Goal: Task Accomplishment & Management: Use online tool/utility

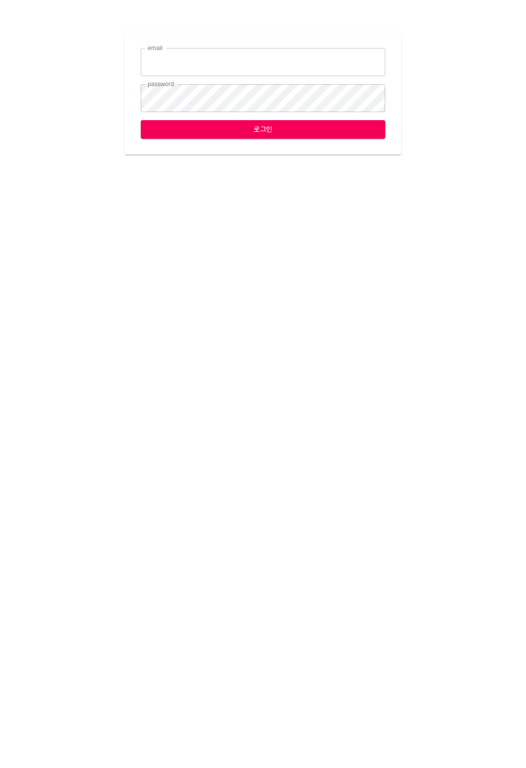
type input "jungce@ihateflyingbugs.com"
click at [169, 125] on span "로그인" at bounding box center [263, 129] width 228 height 13
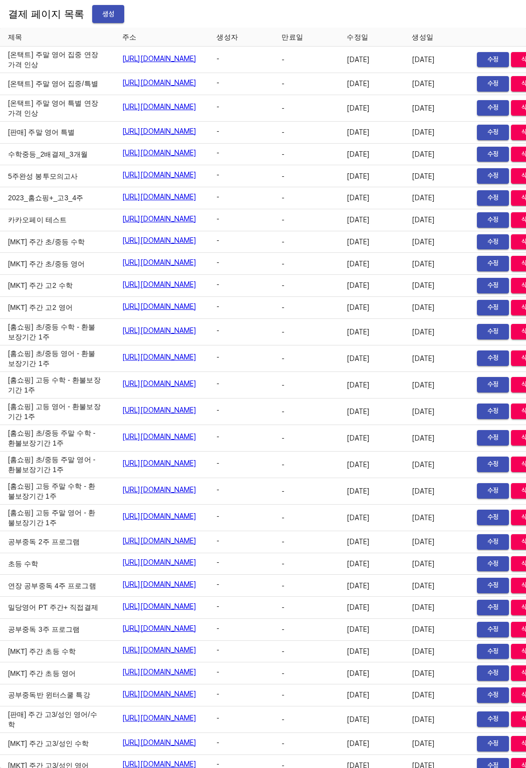
click at [100, 10] on span "생성" at bounding box center [108, 14] width 16 height 13
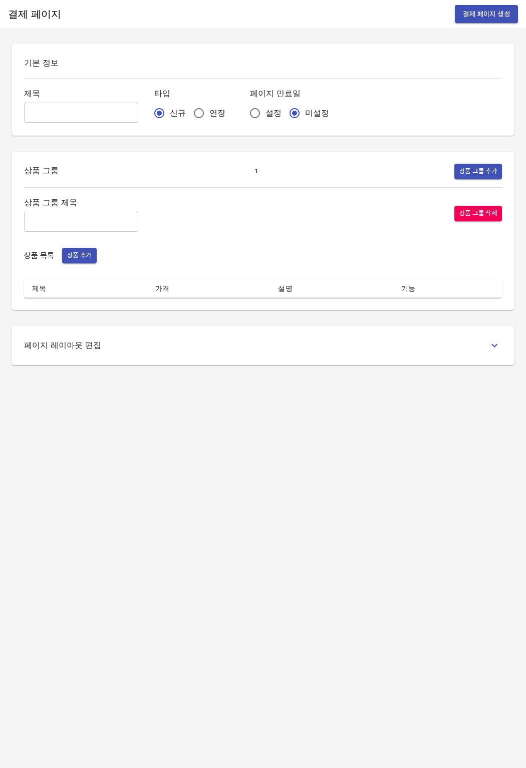
click at [82, 116] on input "text" at bounding box center [81, 113] width 114 height 20
type input "분할결제_[PERSON_NAME]"
click at [75, 211] on div "상품 그룹 제목 ​" at bounding box center [81, 214] width 114 height 36
click at [73, 216] on input "text" at bounding box center [81, 222] width 114 height 20
type input "주간 집중관리"
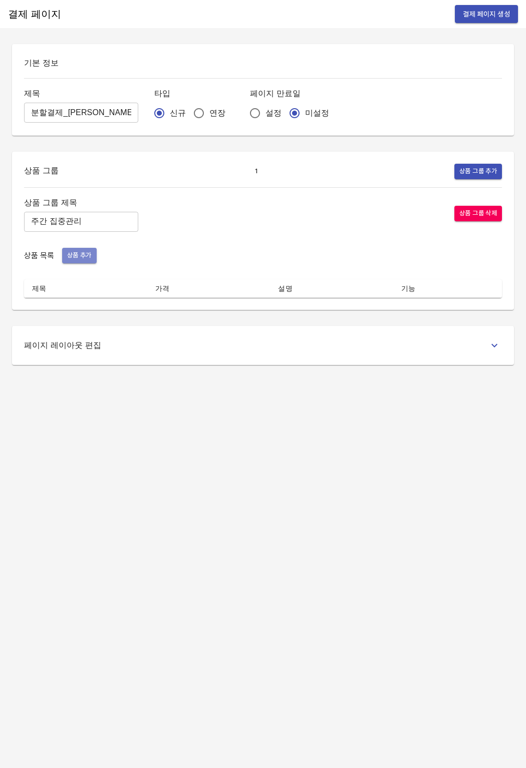
click at [76, 262] on button "상품 추가" at bounding box center [79, 256] width 35 height 16
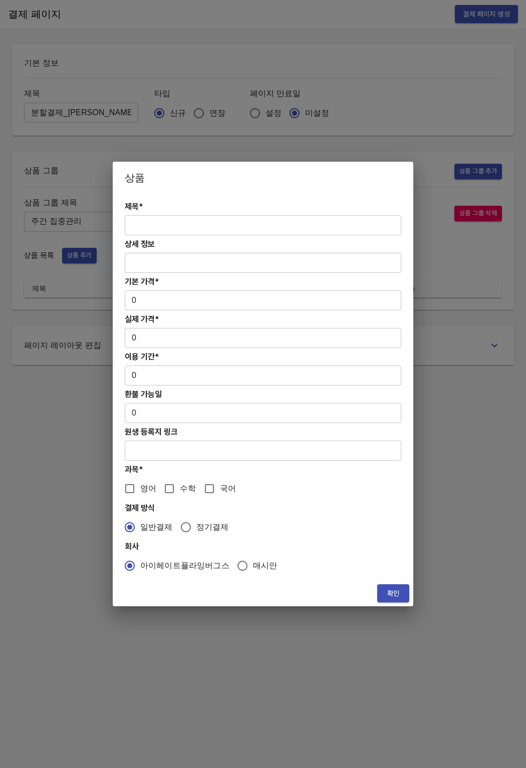
click at [150, 238] on div "제목* ​ 상세 정보 ​ 기본 가격* 0 ​ 실제 가격* 0 ​ 이용 기간* 0 ​ 환불 가능일 0 ​ 원생 등록지 링크 ​ 과목* 영어 수학…" at bounding box center [263, 387] width 300 height 387
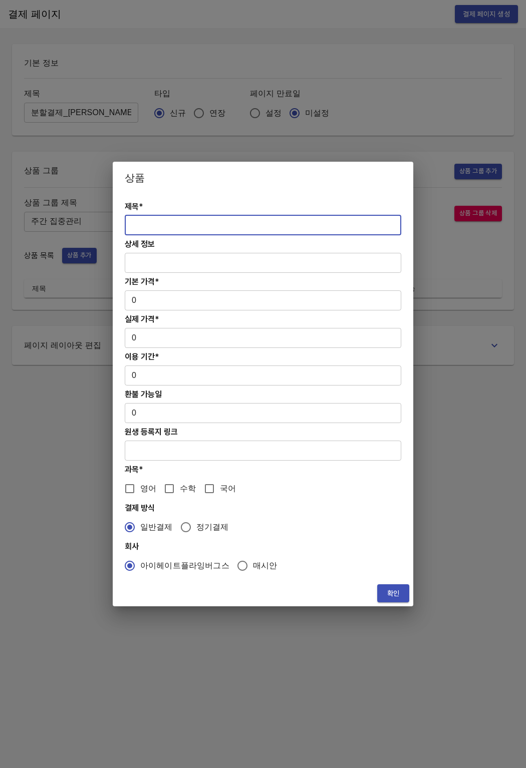
click at [155, 228] on input "text" at bounding box center [263, 225] width 276 height 20
paste input "[분할결제][연장] 고등 주간 집중관리 영어 4주(약 1개월) 프로그램"
type input "[분할결제][연장] 고등 주간 집중관리 영어 4주(약 1개월) 프로그램"
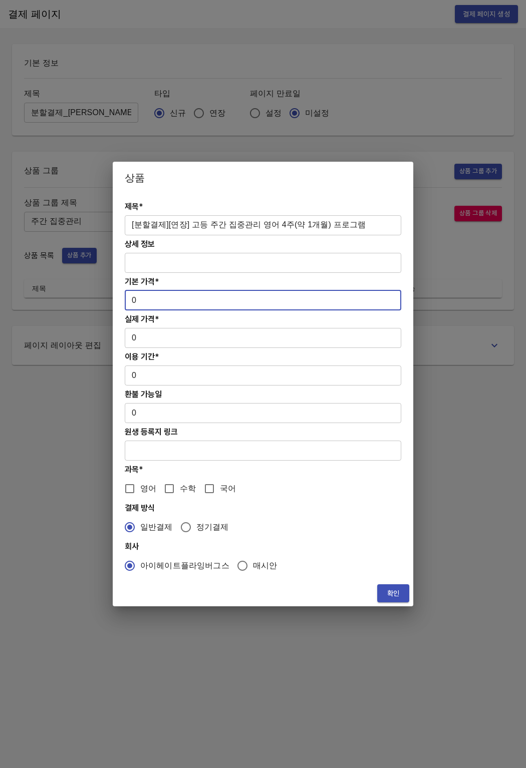
drag, startPoint x: 141, startPoint y: 298, endPoint x: 131, endPoint y: 297, distance: 9.6
click at [131, 297] on input "0" at bounding box center [263, 300] width 276 height 20
paste input "31300"
type input "313000"
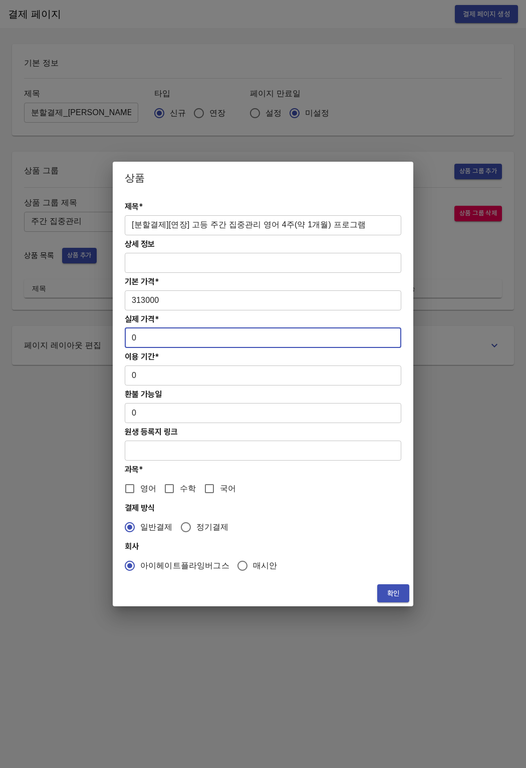
drag, startPoint x: 140, startPoint y: 344, endPoint x: 128, endPoint y: 356, distance: 17.4
click at [129, 337] on input "0" at bounding box center [263, 338] width 276 height 20
paste input "31300"
type input "313000"
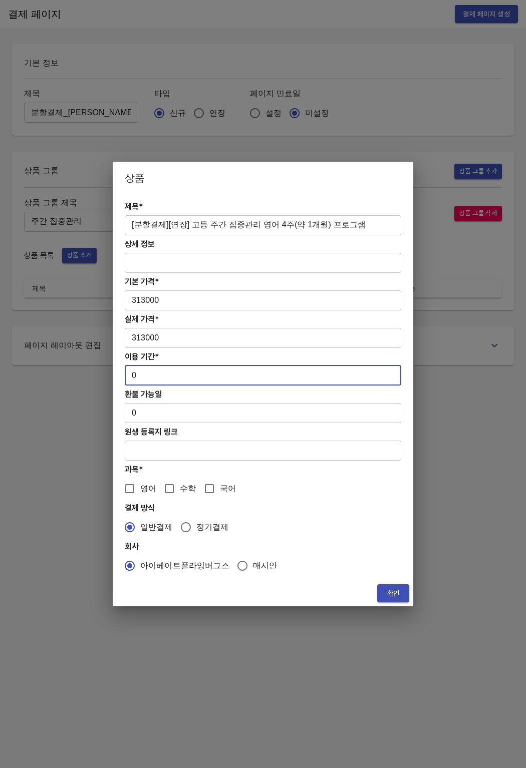
drag, startPoint x: 141, startPoint y: 381, endPoint x: 130, endPoint y: 377, distance: 12.4
click at [130, 377] on input "0" at bounding box center [263, 376] width 276 height 20
type input "28"
click at [135, 489] on input "영어" at bounding box center [129, 488] width 21 height 21
checkbox input "true"
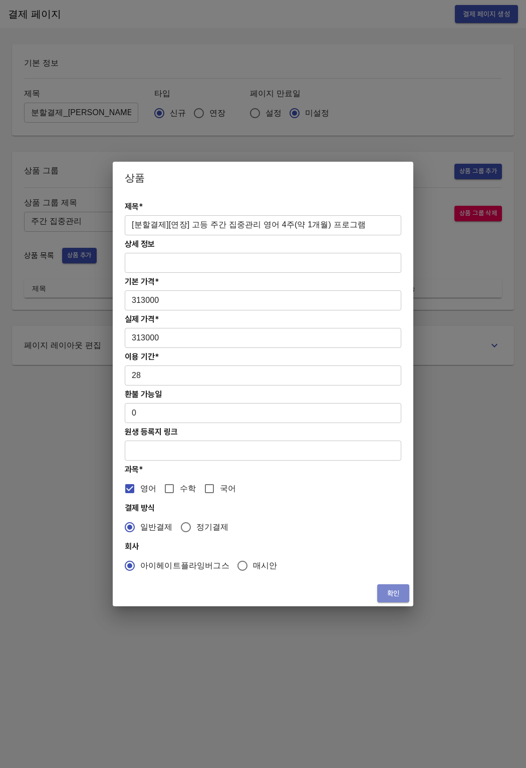
click at [391, 595] on span "확인" at bounding box center [393, 593] width 16 height 13
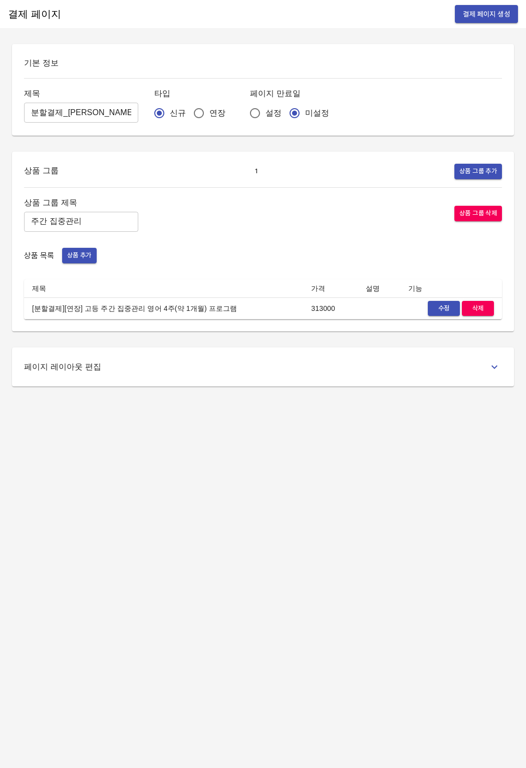
click at [75, 252] on span "상품 추가" at bounding box center [79, 256] width 25 height 12
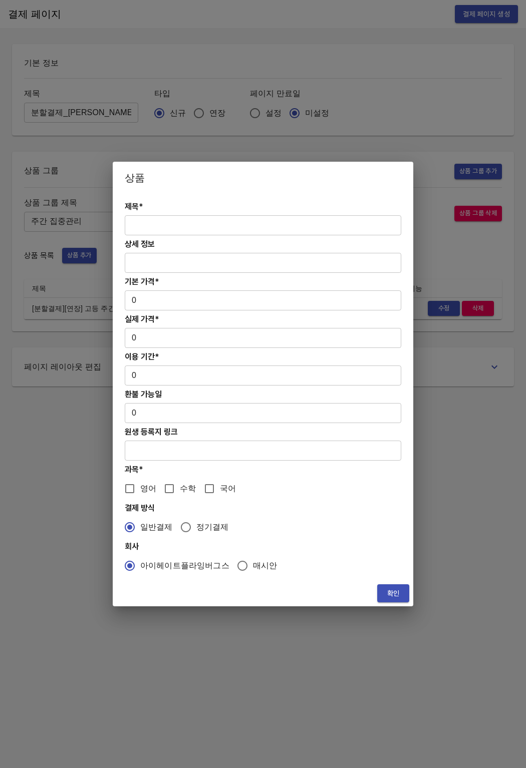
click at [145, 229] on input "text" at bounding box center [263, 225] width 276 height 20
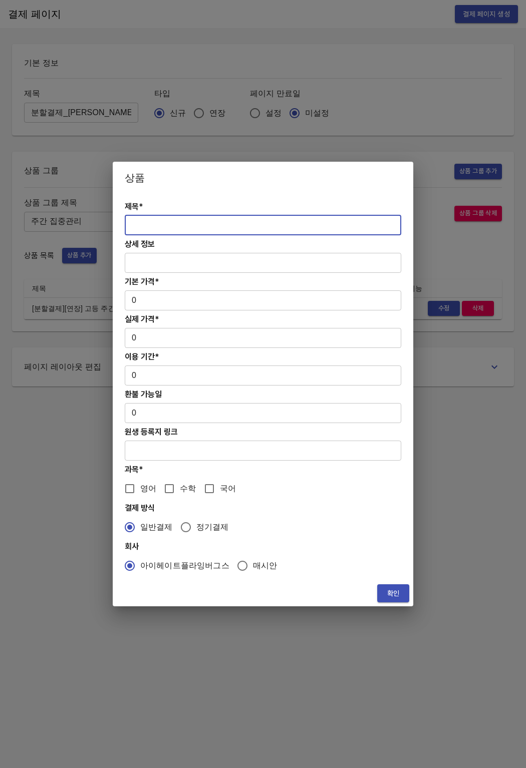
paste input "[분할결제][연장] 고등 주간 집중관리 영어 4주(약 1개월) 프로그램"
click at [162, 223] on input "[분할결제][연장] 고등 주간 집중관리 영어 4주(약 1개월) 프로그램" at bounding box center [263, 225] width 276 height 20
type input "[분할결제2][연장] 고등 주간 집중관리 영어 4주(약 1개월) 프로그램"
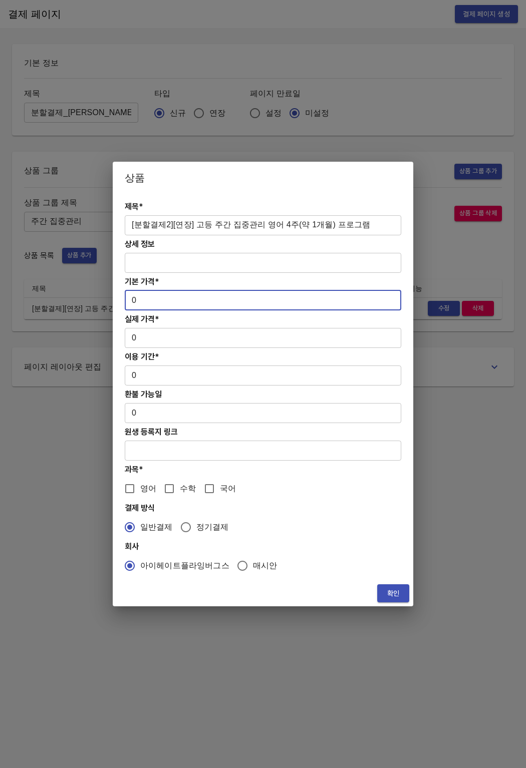
drag, startPoint x: 130, startPoint y: 298, endPoint x: 155, endPoint y: 298, distance: 25.0
click at [155, 298] on input "0" at bounding box center [263, 300] width 276 height 20
paste input "31300"
type input "313000"
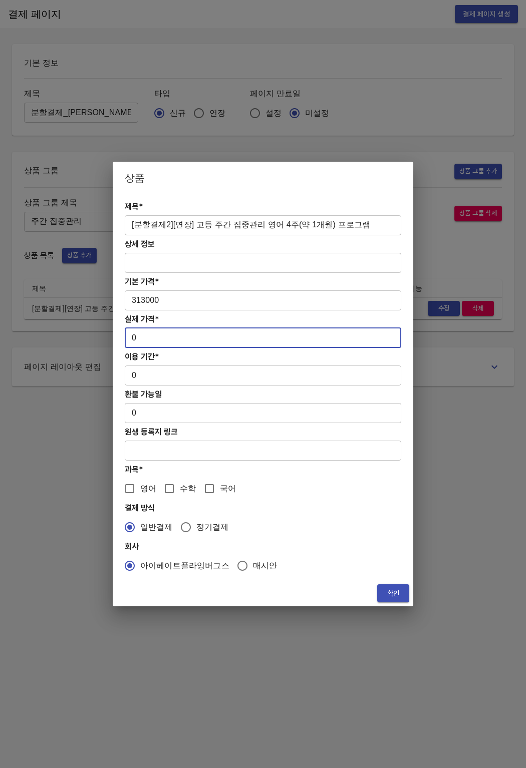
drag, startPoint x: 137, startPoint y: 337, endPoint x: 122, endPoint y: 337, distance: 14.5
click at [122, 337] on div "제목* [분할결제2][연장] 고등 주간 집중관리 영어 4주(약 1개월) 프로그램 ​ 상세 정보 ​ 기본 가격* 313000 ​ 실제 가격* 0…" at bounding box center [263, 387] width 300 height 387
paste input "31300"
type input "313000"
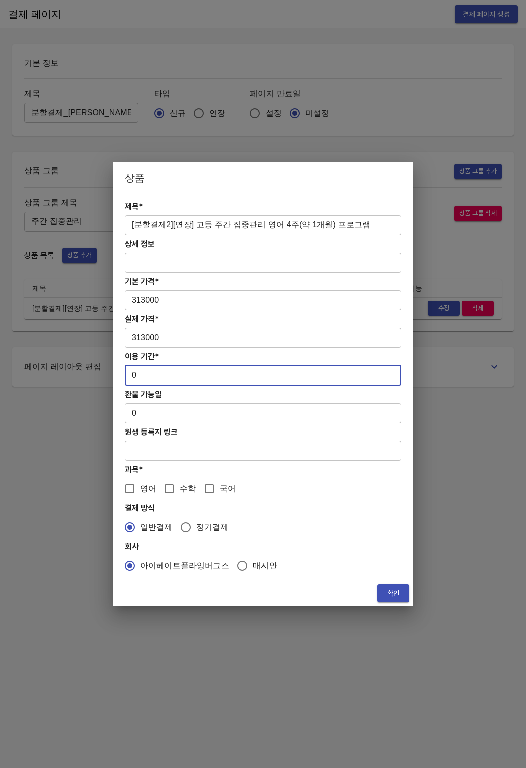
drag, startPoint x: 133, startPoint y: 370, endPoint x: 157, endPoint y: 375, distance: 25.2
click at [157, 375] on input "0" at bounding box center [263, 376] width 276 height 20
type input "28"
click at [136, 493] on input "영어" at bounding box center [129, 488] width 21 height 21
checkbox input "true"
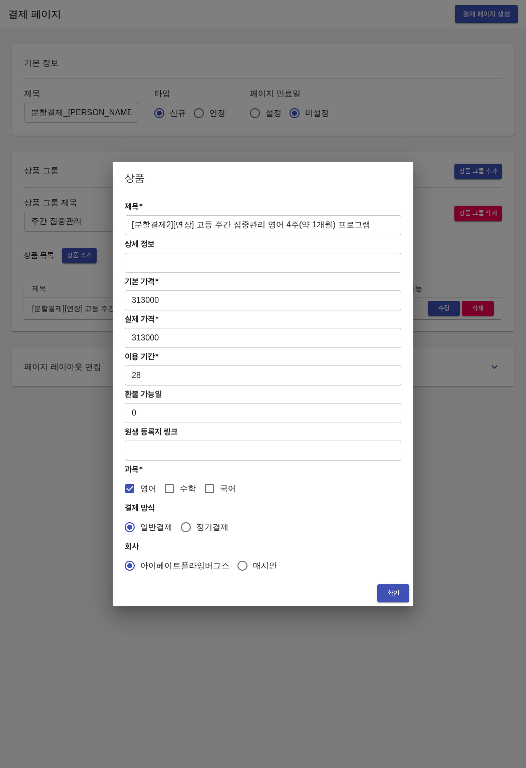
click at [388, 594] on span "확인" at bounding box center [393, 593] width 16 height 13
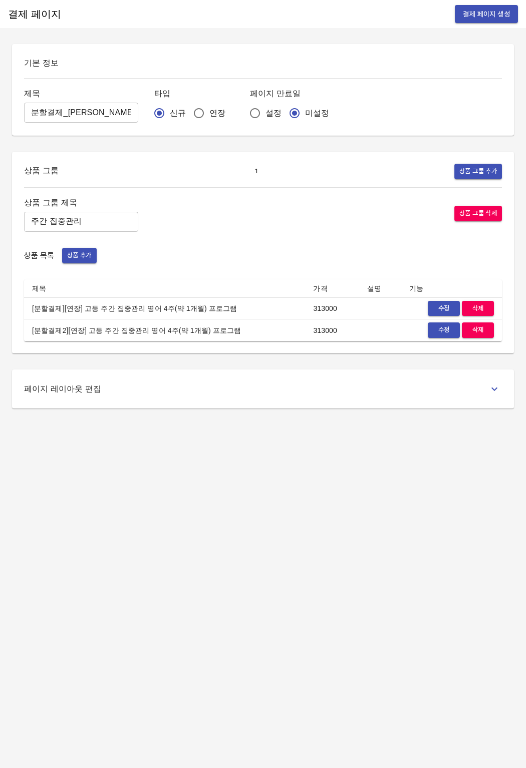
click at [435, 307] on span "수정" at bounding box center [444, 309] width 22 height 12
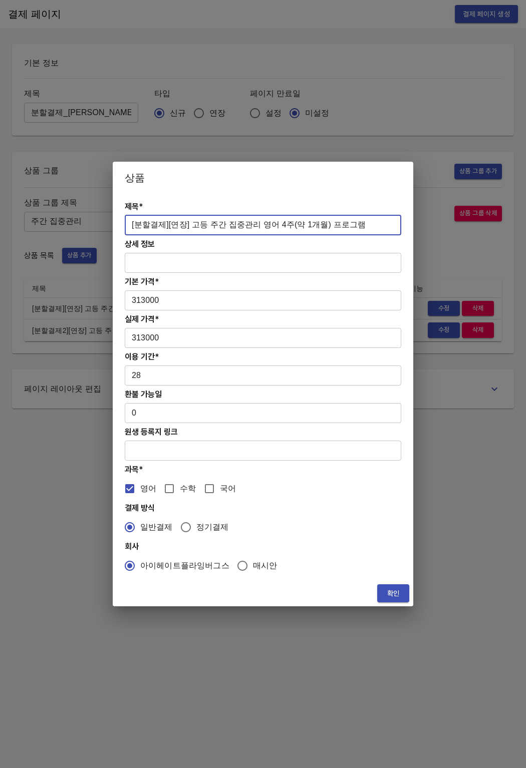
click at [160, 224] on input "[분할결제][연장] 고등 주간 집중관리 영어 4주(약 1개월) 프로그램" at bounding box center [263, 225] width 276 height 20
type input "[분할결제1][연장] 고등 주간 집중관리 영어 4주(약 1개월) 프로그램"
drag, startPoint x: 392, startPoint y: 596, endPoint x: 344, endPoint y: 553, distance: 63.8
click at [392, 596] on span "확인" at bounding box center [393, 593] width 16 height 13
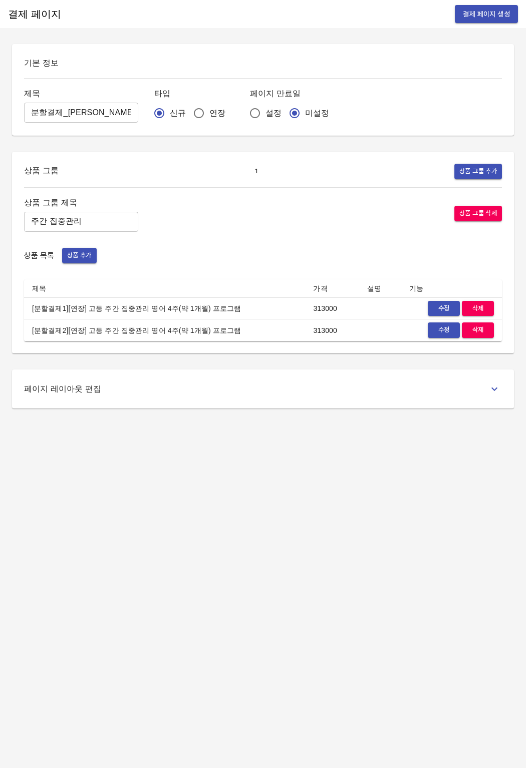
click at [189, 453] on div "결제 페이지 결제 페이지 생성 기본 정보 제목 분할결제_이은혜 ​ 타입 신규 연장 페이지 만료일 설정 미설정 상품 그룹 1 상품 그룹 추가 상…" at bounding box center [263, 384] width 526 height 768
click at [92, 261] on button "상품 추가" at bounding box center [79, 256] width 35 height 16
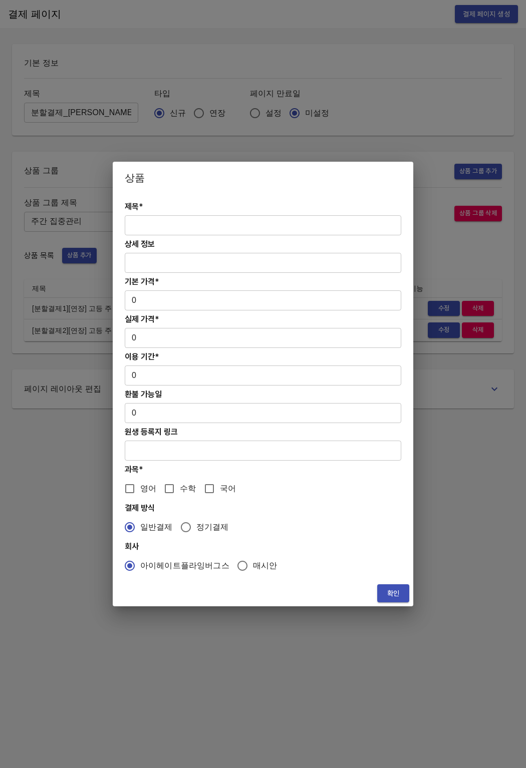
drag, startPoint x: 169, startPoint y: 230, endPoint x: 194, endPoint y: 225, distance: 25.5
click at [169, 230] on input "text" at bounding box center [263, 225] width 276 height 20
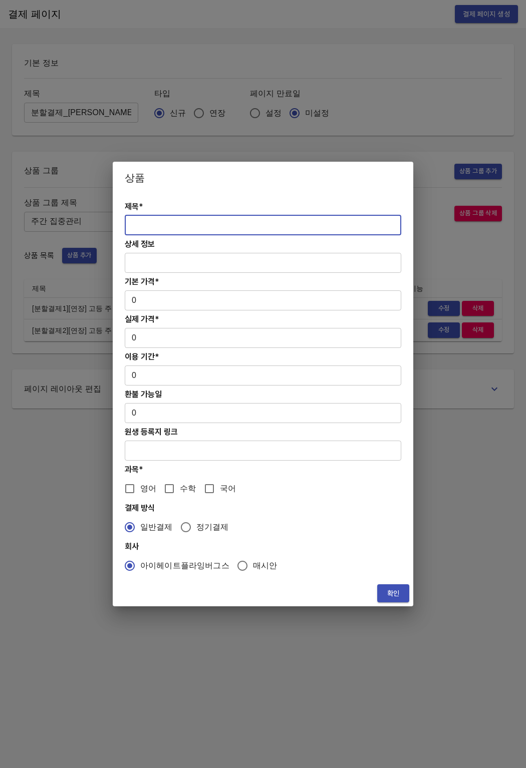
paste input "[분할결제][연장] 고등 주간 집중관리 영어 4주(약 1개월) 프로그램"
click at [159, 226] on input "[분할결제][연장] 고등 주간 집중관리 영어 4주(약 1개월) 프로그램" at bounding box center [263, 225] width 276 height 20
type input "[분할결제3][연장] 고등 주간 집중관리 영어 4주(약 1개월) 프로그램"
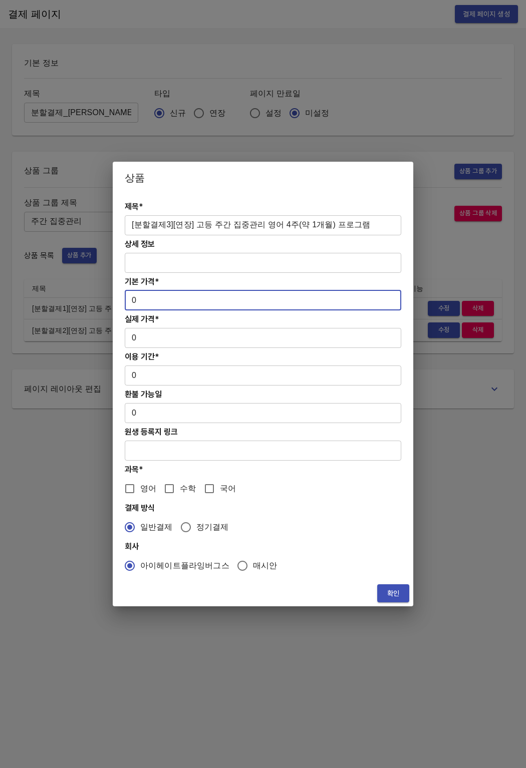
drag, startPoint x: 139, startPoint y: 296, endPoint x: 39, endPoint y: 296, distance: 99.7
click at [39, 296] on div "상품 제목* [분할결제3][연장] 고등 주간 집중관리 영어 4주(약 1개월) 프로그램 ​ 상세 정보 ​ 기본 가격* 0 ​ 실제 가격* 0 ​…" at bounding box center [263, 384] width 526 height 768
drag, startPoint x: 128, startPoint y: 300, endPoint x: 145, endPoint y: 299, distance: 16.5
click at [145, 299] on input "0" at bounding box center [263, 300] width 276 height 20
paste input "31300"
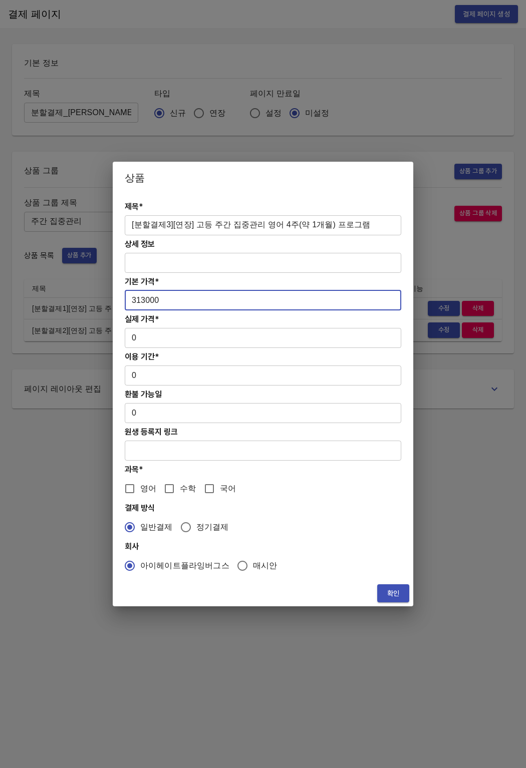
type input "313000"
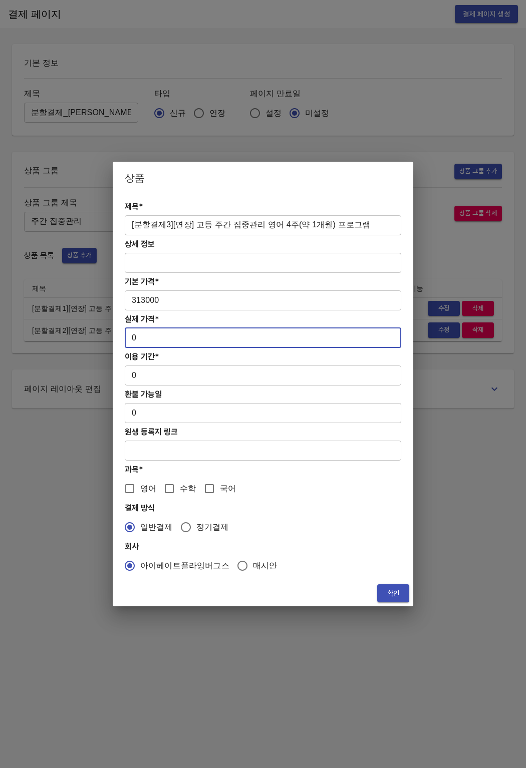
drag, startPoint x: 140, startPoint y: 346, endPoint x: 115, endPoint y: 335, distance: 26.9
click at [115, 335] on div "제목* [분할결제3][연장] 고등 주간 집중관리 영어 4주(약 1개월) 프로그램 ​ 상세 정보 ​ 기본 가격* 313000 ​ 실제 가격* 0…" at bounding box center [263, 387] width 300 height 387
paste input "31300"
type input "313000"
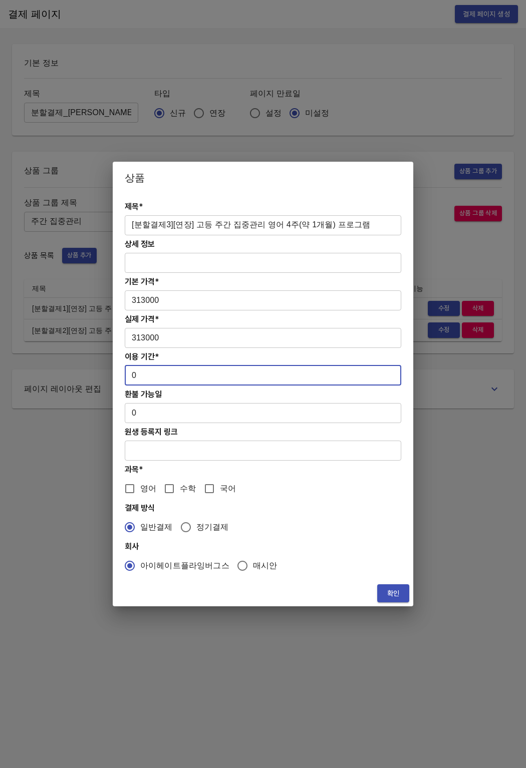
drag, startPoint x: 158, startPoint y: 377, endPoint x: 73, endPoint y: 370, distance: 85.4
click at [73, 370] on div "상품 제목* [분할결제3][연장] 고등 주간 집중관리 영어 4주(약 1개월) 프로그램 ​ 상세 정보 ​ 기본 가격* 313000 ​ 실제 가격…" at bounding box center [263, 384] width 526 height 768
type input "28"
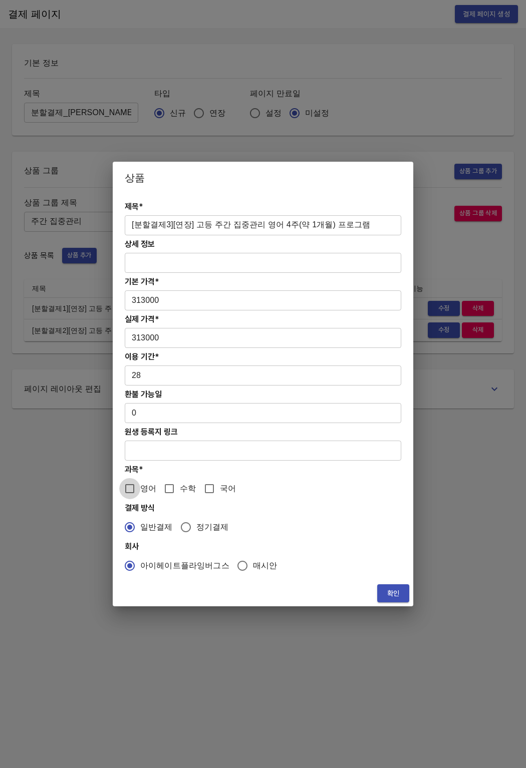
click at [127, 487] on input "영어" at bounding box center [129, 488] width 21 height 21
checkbox input "true"
click at [387, 594] on span "확인" at bounding box center [393, 593] width 16 height 13
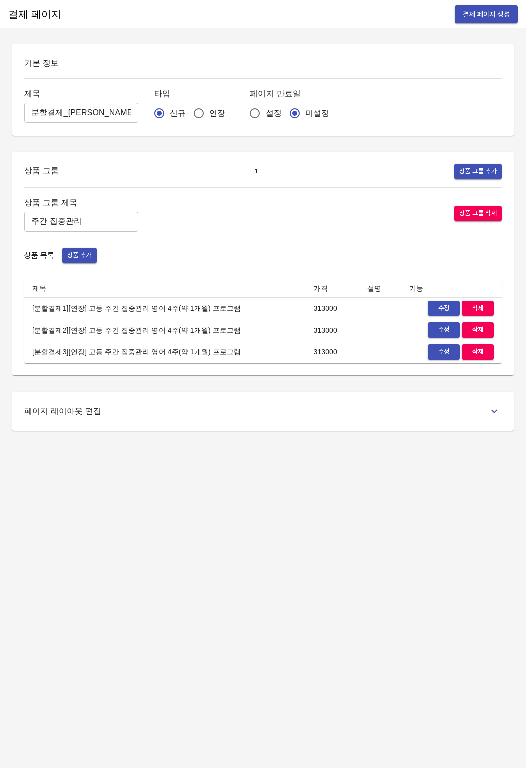
click at [81, 259] on span "상품 추가" at bounding box center [79, 256] width 25 height 12
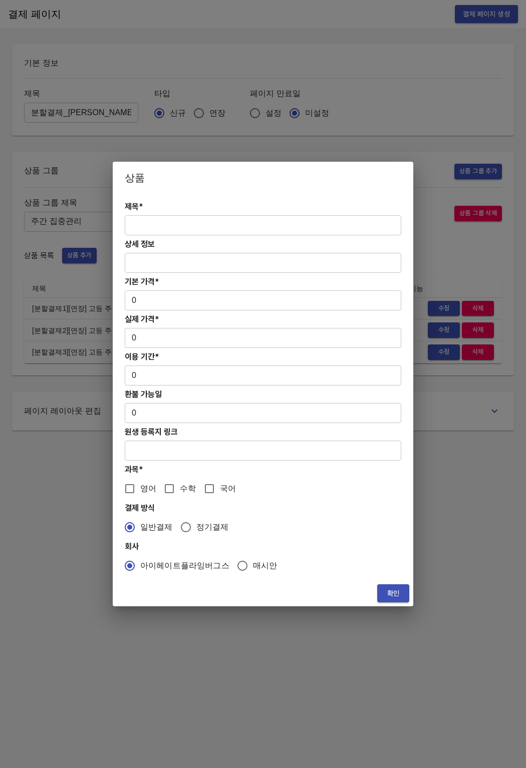
drag, startPoint x: 149, startPoint y: 230, endPoint x: 136, endPoint y: 232, distance: 13.2
click at [148, 230] on input "text" at bounding box center [263, 225] width 276 height 20
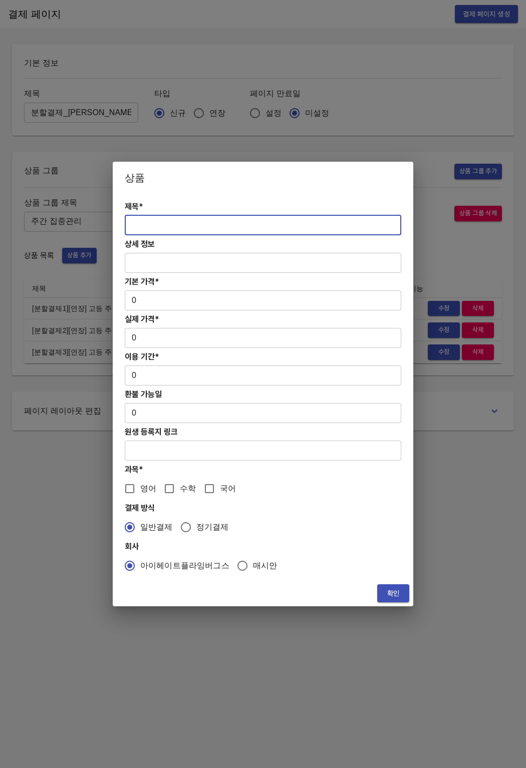
paste input "[분할결제][연장] 고등 주간 집중관리 영어 4주(약 1개월) 프로그램"
click at [160, 226] on input "[분할결제][연장] 고등 주간 집중관리 영어 4주(약 1개월) 프로그램" at bounding box center [263, 225] width 276 height 20
type input "[분할결제4][연장] 고등 주간 집중관리 영어 4주(약 1개월) 프로그램"
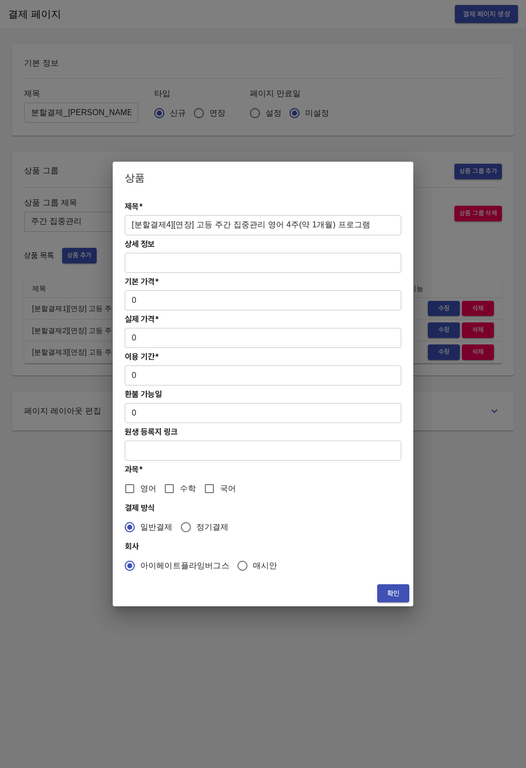
drag, startPoint x: 136, startPoint y: 312, endPoint x: 139, endPoint y: 306, distance: 7.2
click at [136, 312] on div "제목* [분할결제4][연장] 고등 주간 집중관리 영어 4주(약 1개월) 프로그램 ​ 상세 정보 ​ 기본 가격* 0 ​ 실제 가격* 0 ​ 이용…" at bounding box center [263, 387] width 300 height 387
drag, startPoint x: 139, startPoint y: 306, endPoint x: 121, endPoint y: 305, distance: 17.6
click at [121, 305] on div "제목* [분할결제4][연장] 고등 주간 집중관리 영어 4주(약 1개월) 프로그램 ​ 상세 정보 ​ 기본 가격* 0 ​ 실제 가격* 0 ​ 이용…" at bounding box center [263, 387] width 300 height 387
drag, startPoint x: 128, startPoint y: 304, endPoint x: 110, endPoint y: 303, distance: 18.5
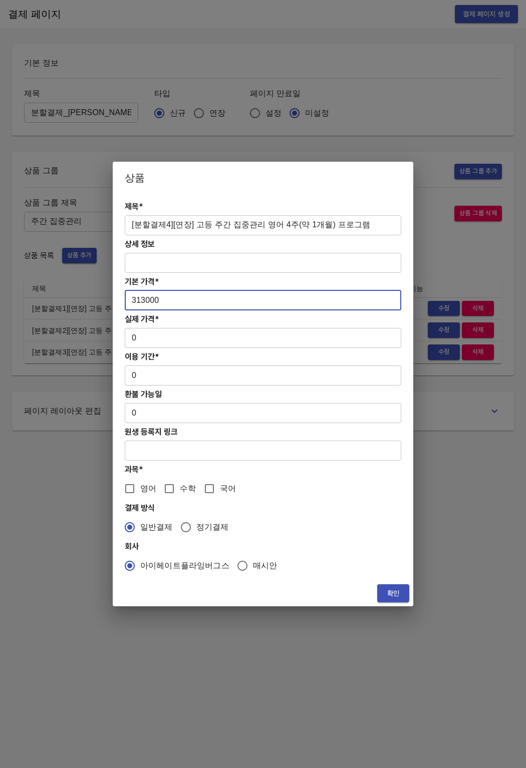
click at [110, 303] on div "상품 제목* [분할결제4][연장] 고등 주간 집중관리 영어 4주(약 1개월) 프로그램 ​ 상세 정보 ​ 기본 가격* 313000 ​ 실제 가격…" at bounding box center [263, 384] width 526 height 768
type input "313000"
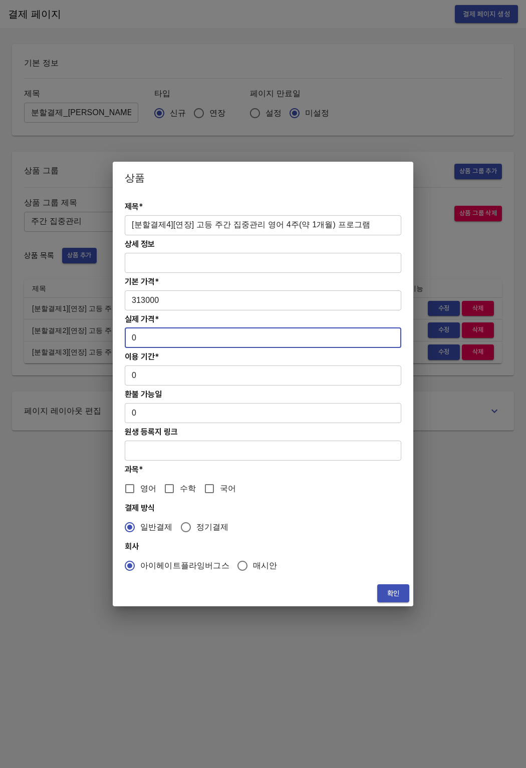
drag, startPoint x: 127, startPoint y: 337, endPoint x: 137, endPoint y: 337, distance: 9.5
click at [137, 337] on input "0" at bounding box center [263, 338] width 276 height 20
paste input "31300"
type input "313000"
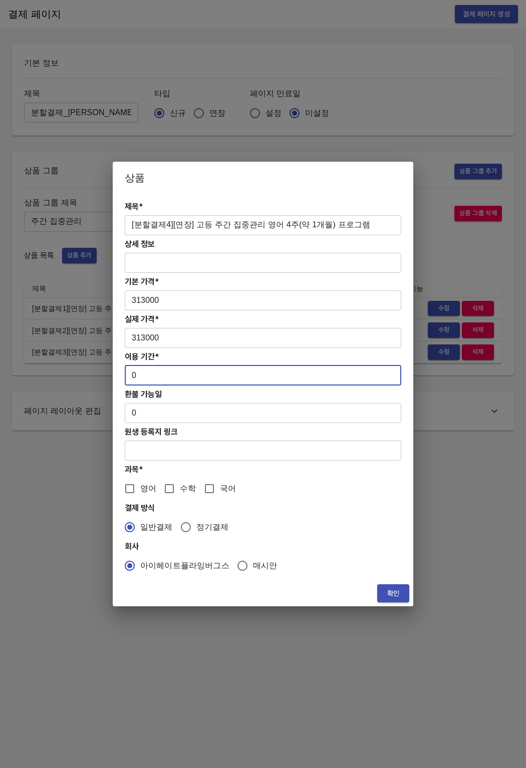
drag, startPoint x: 142, startPoint y: 377, endPoint x: 110, endPoint y: 366, distance: 33.7
click at [110, 366] on div "상품 제목* [분할결제4][연장] 고등 주간 집중관리 영어 4주(약 1개월) 프로그램 ​ 상세 정보 ​ 기본 가격* 313000 ​ 실제 가격…" at bounding box center [263, 384] width 526 height 768
type input "28"
click at [145, 485] on span "영어" at bounding box center [148, 489] width 16 height 12
click at [140, 485] on input "영어" at bounding box center [129, 488] width 21 height 21
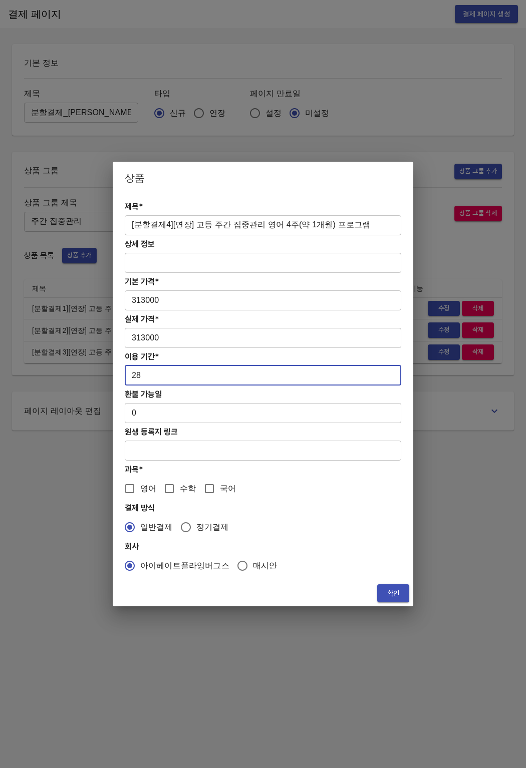
checkbox input "true"
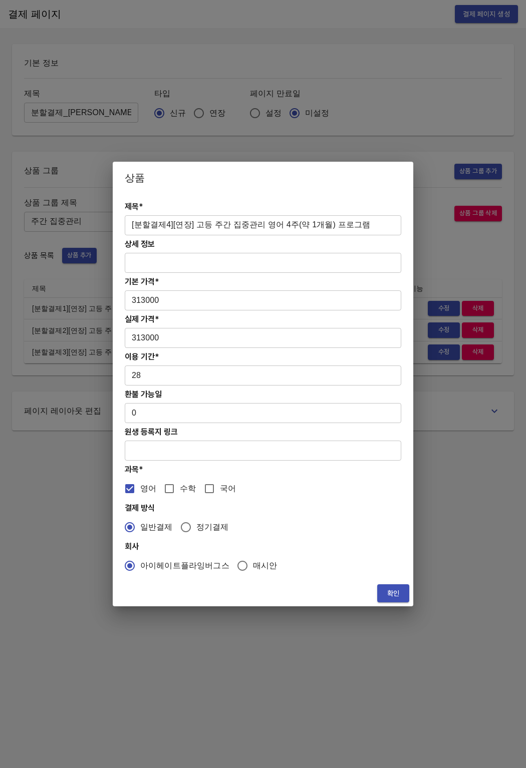
click at [396, 600] on button "확인" at bounding box center [393, 593] width 32 height 19
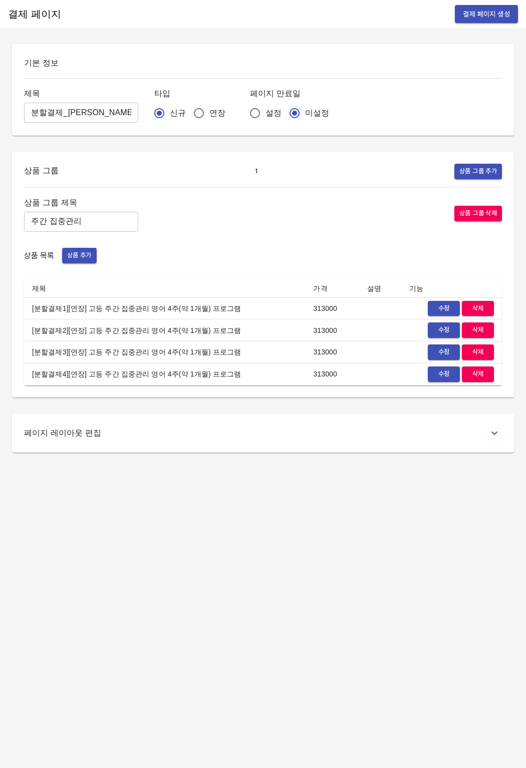
click at [86, 261] on button "상품 추가" at bounding box center [79, 256] width 35 height 16
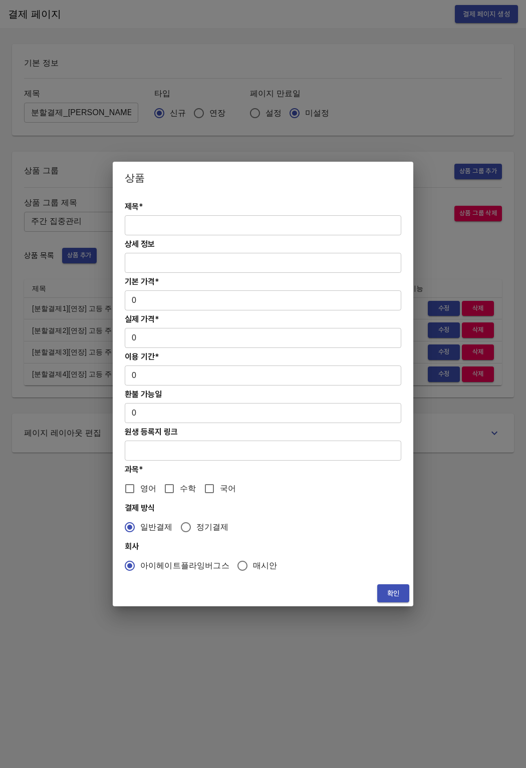
click at [182, 219] on input "text" at bounding box center [263, 225] width 276 height 20
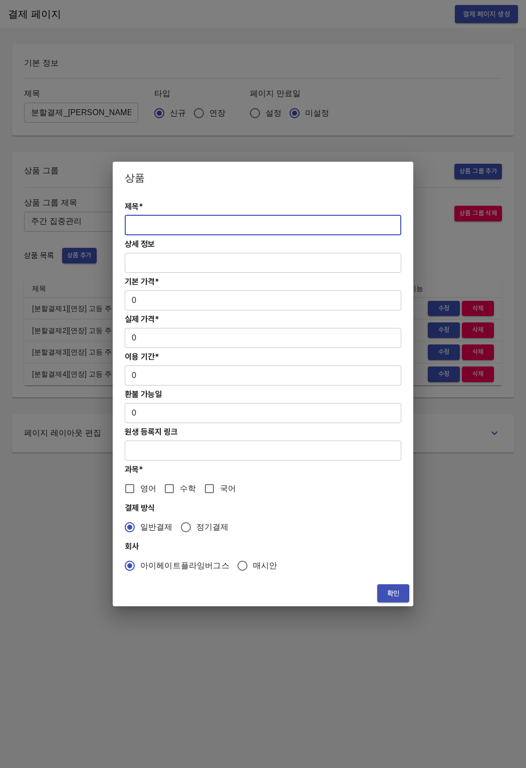
click at [220, 223] on input "text" at bounding box center [263, 225] width 276 height 20
paste input "[분할결제][연장] 고등 주간 집중관리 영어 4주(약 1개월) 프로그램"
click at [160, 223] on input "[분할결제][연장] 고등 주간 집중관리 영어 4주(약 1개월) 프로그램" at bounding box center [263, 225] width 276 height 20
type input "[분할결제5][연장] 고등 주간 집중관리 영어 4주(약 1개월) 프로그램"
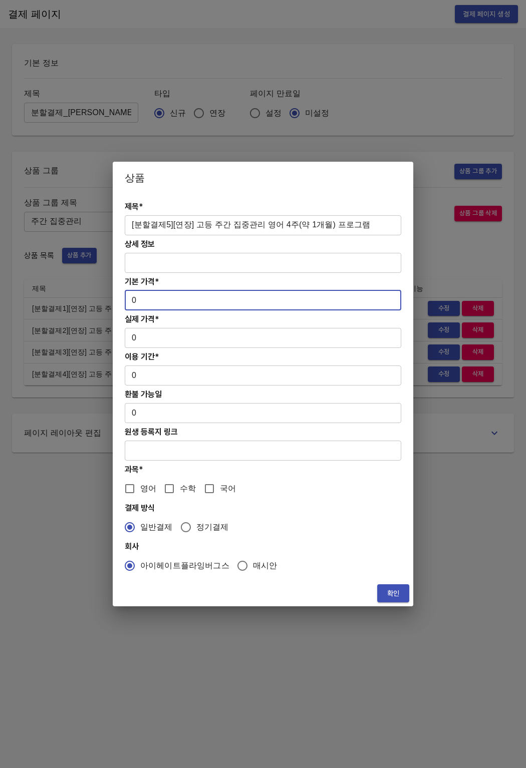
drag, startPoint x: 128, startPoint y: 302, endPoint x: 137, endPoint y: 301, distance: 9.1
click at [137, 301] on input "0" at bounding box center [263, 300] width 276 height 20
paste input "31300"
type input "313000"
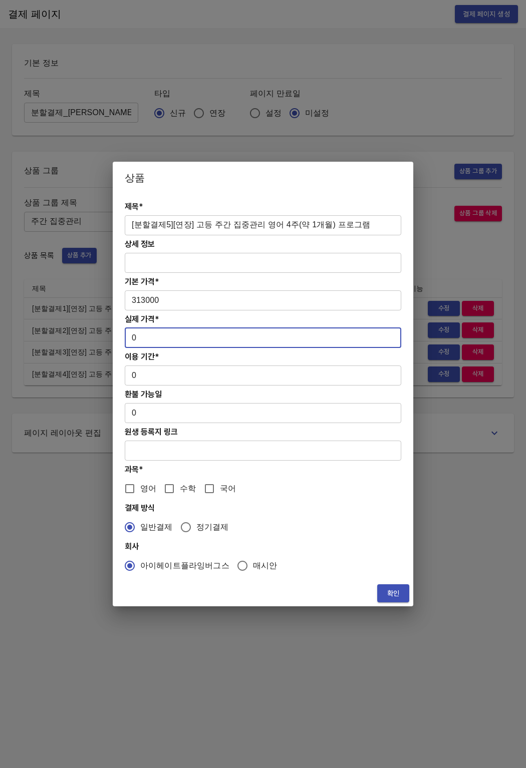
drag, startPoint x: 144, startPoint y: 339, endPoint x: 122, endPoint y: 331, distance: 23.8
click at [122, 331] on div "제목* [분할결제5][연장] 고등 주간 집중관리 영어 4주(약 1개월) 프로그램 ​ 상세 정보 ​ 기본 가격* 313000 ​ 실제 가격* 0…" at bounding box center [263, 387] width 300 height 387
paste input "31300"
type input "313000"
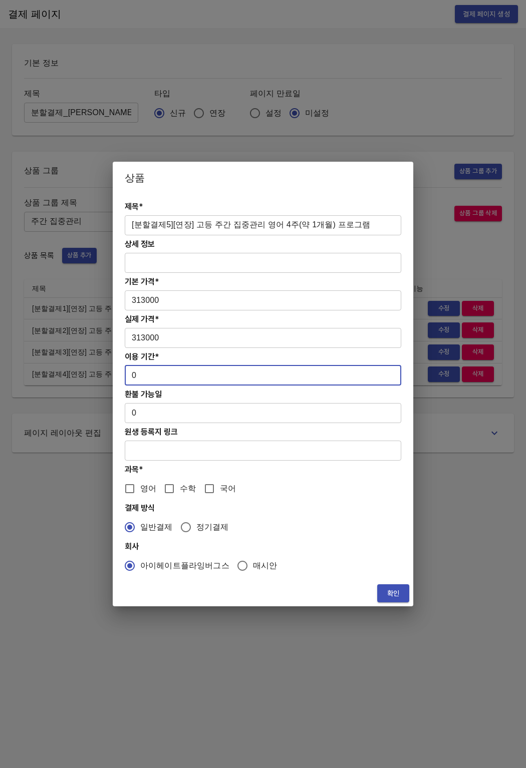
drag, startPoint x: 133, startPoint y: 374, endPoint x: 144, endPoint y: 374, distance: 11.5
click at [144, 374] on input "0" at bounding box center [263, 376] width 276 height 20
type input "28"
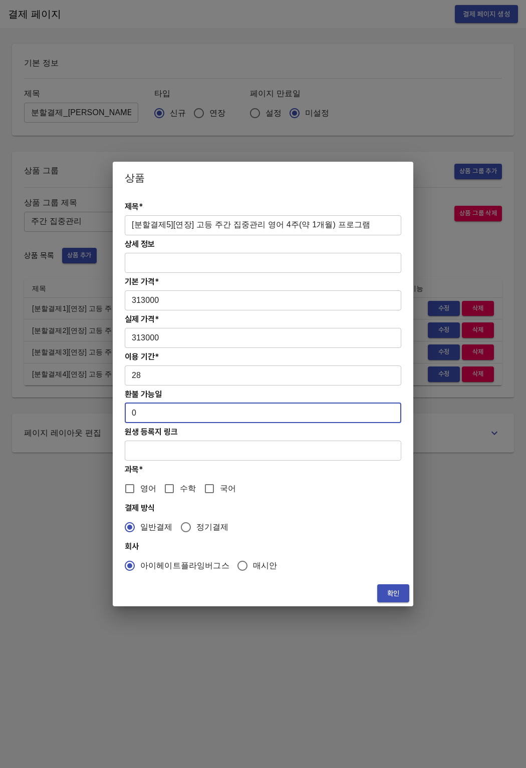
click at [137, 412] on input "0" at bounding box center [263, 413] width 276 height 20
click at [139, 483] on input "영어" at bounding box center [129, 488] width 21 height 21
checkbox input "true"
click at [389, 587] on span "확인" at bounding box center [393, 593] width 16 height 13
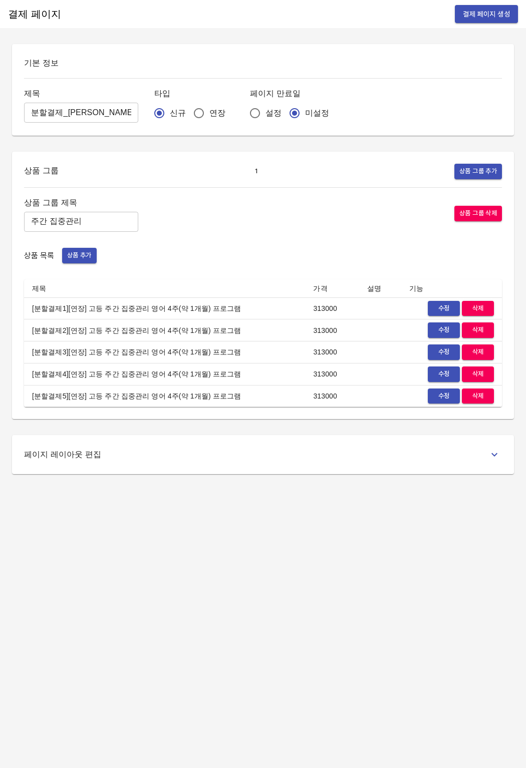
click at [118, 461] on div "페이지 레이아웃 편집" at bounding box center [263, 454] width 478 height 15
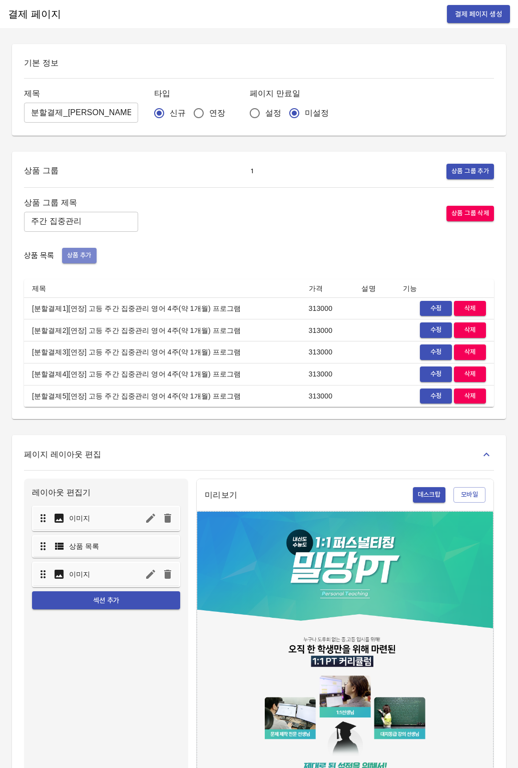
click at [91, 256] on span "상품 추가" at bounding box center [79, 256] width 25 height 12
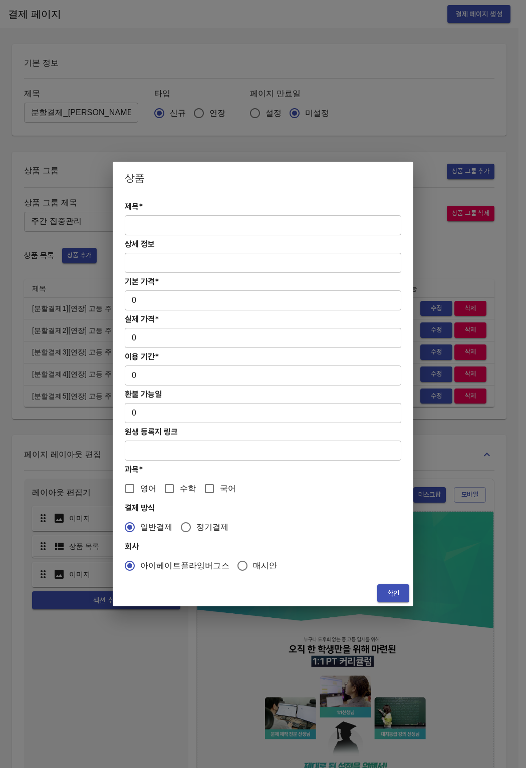
click at [164, 224] on input "text" at bounding box center [263, 225] width 276 height 20
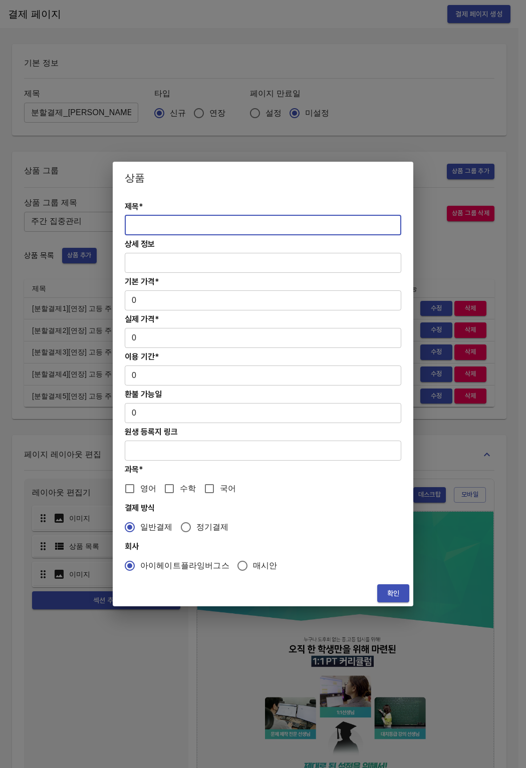
paste input "[분할결제][연장] 고등 주간 집중관리 영어 4주(약 1개월) 프로그램"
click at [159, 224] on input "[분할결제][연장] 고등 주간 집중관리 영어 4주(약 1개월) 프로그램" at bounding box center [263, 225] width 276 height 20
type input "[분할결제6][연장] 고등 주간 집중관리 영어 4주(약 1개월) 프로그램"
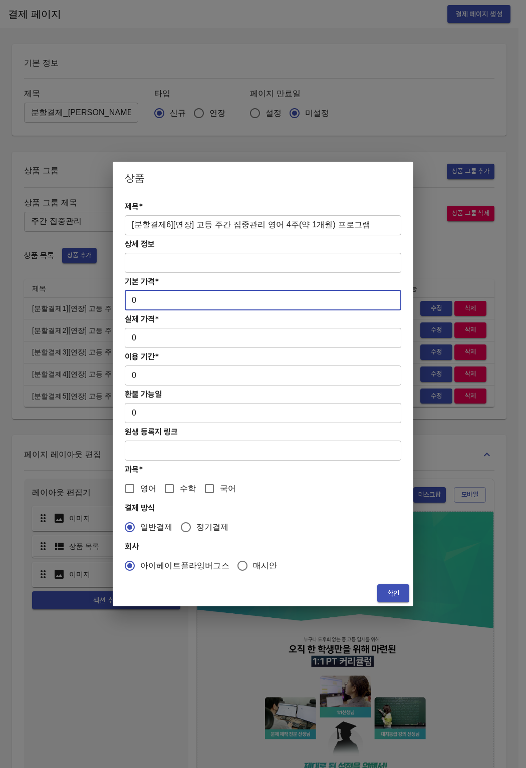
drag, startPoint x: 159, startPoint y: 304, endPoint x: 113, endPoint y: 299, distance: 46.8
click at [113, 299] on div "제목* [분할결제6][연장] 고등 주간 집중관리 영어 4주(약 1개월) 프로그램 ​ 상세 정보 ​ 기본 가격* 0 ​ 실제 가격* 0 ​ 이용…" at bounding box center [263, 387] width 300 height 387
paste input "31300"
type input "313000"
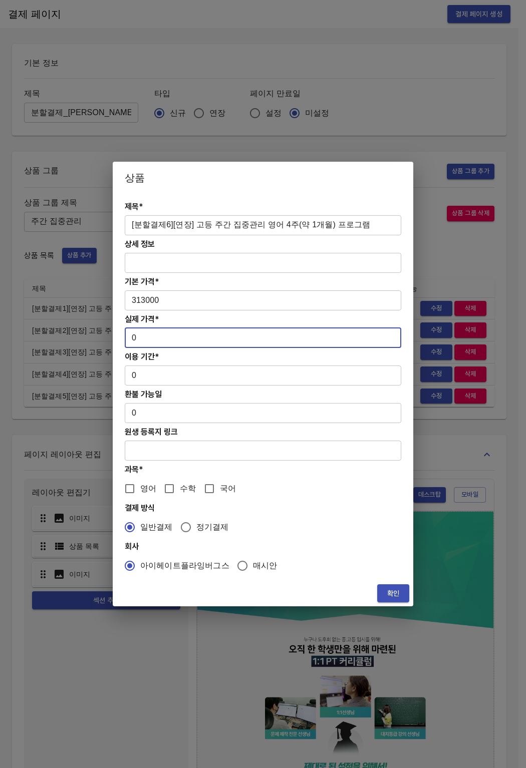
drag, startPoint x: 134, startPoint y: 343, endPoint x: 102, endPoint y: 330, distance: 34.6
click at [102, 330] on div "상품 제목* [분할결제6][연장] 고등 주간 집중관리 영어 4주(약 1개월) 프로그램 ​ 상세 정보 ​ 기본 가격* 313000 ​ 실제 가격…" at bounding box center [263, 384] width 526 height 768
paste input "31300"
type input "313000"
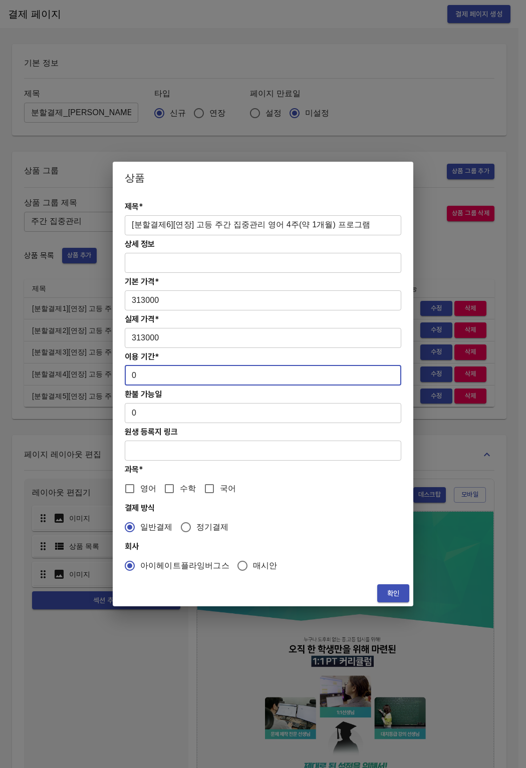
drag, startPoint x: 144, startPoint y: 378, endPoint x: 106, endPoint y: 375, distance: 38.2
click at [106, 375] on div "상품 제목* [분할결제6][연장] 고등 주간 집중관리 영어 4주(약 1개월) 프로그램 ​ 상세 정보 ​ 기본 가격* 313000 ​ 실제 가격…" at bounding box center [263, 384] width 526 height 768
type input "28"
click at [131, 484] on input "영어" at bounding box center [129, 488] width 21 height 21
checkbox input "true"
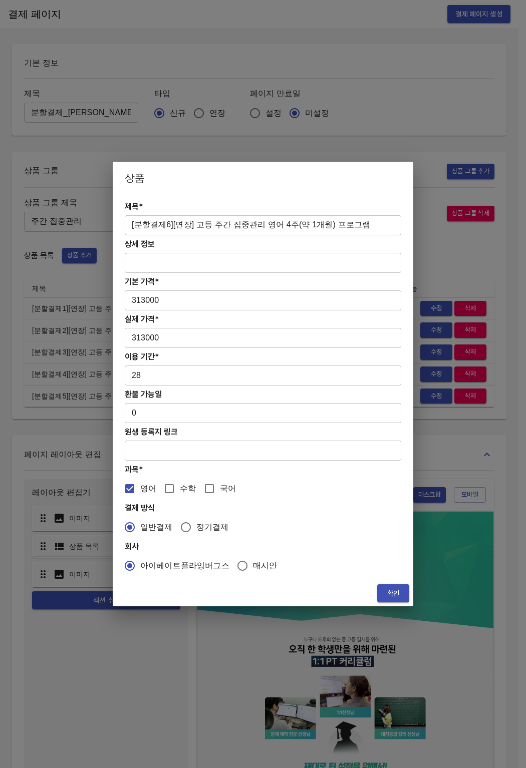
click at [396, 597] on span "확인" at bounding box center [393, 593] width 16 height 13
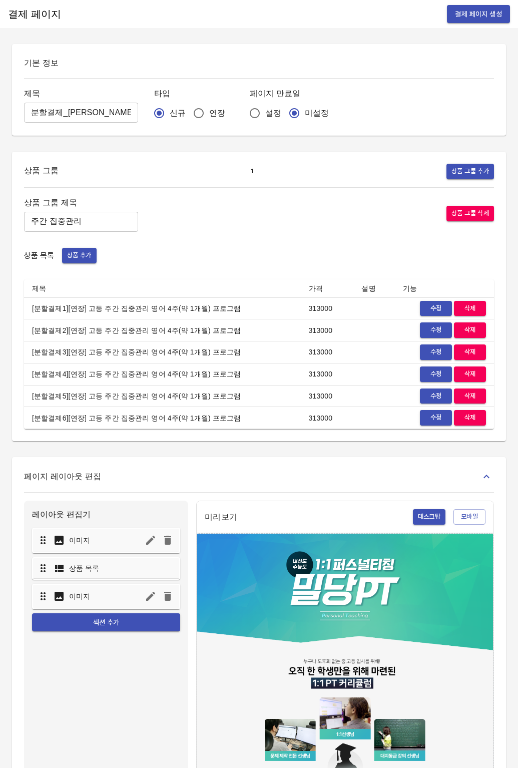
click at [130, 410] on td "[분할결제6][연장] 고등 주간 집중관리 영어 4주(약 1개월) 프로그램" at bounding box center [162, 418] width 277 height 22
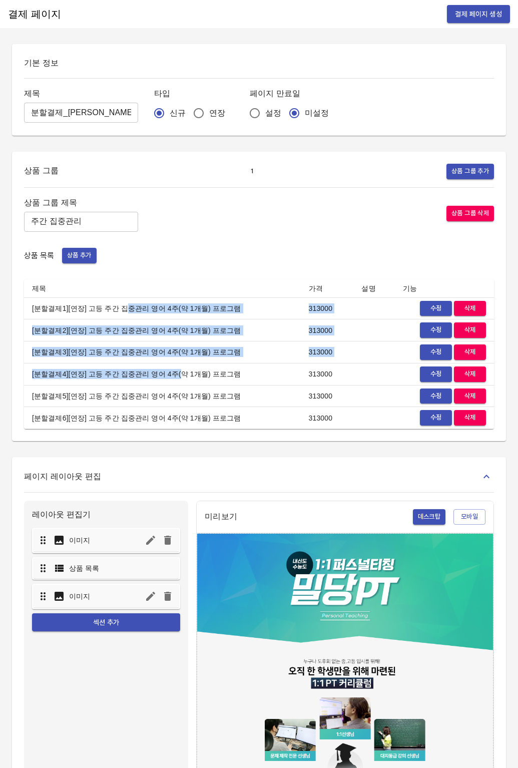
drag, startPoint x: 118, startPoint y: 311, endPoint x: 164, endPoint y: 379, distance: 82.5
click at [164, 379] on tbody "[분할결제1][연장] 고등 주간 집중관리 영어 4주(약 1개월) 프로그램 313000 수정 삭제 [분할결제2][연장] 고등 주간 집중관리 영어…" at bounding box center [259, 363] width 470 height 132
click at [164, 379] on td "[분할결제4][연장] 고등 주간 집중관리 영어 4주(약 1개월) 프로그램" at bounding box center [162, 374] width 277 height 22
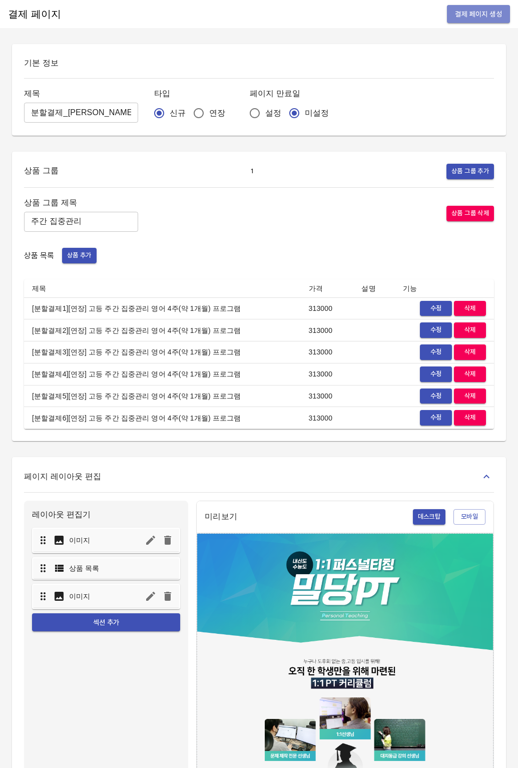
click at [481, 11] on span "결제 페이지 생성" at bounding box center [478, 14] width 47 height 13
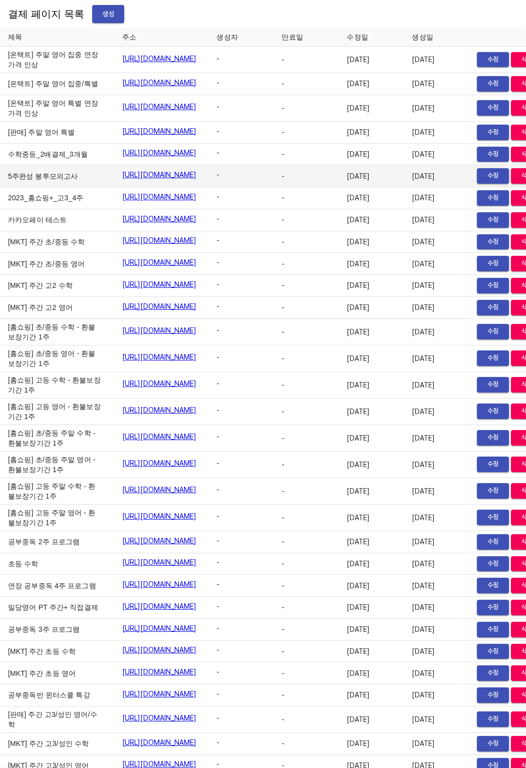
click at [62, 187] on td "5주완성 봉투모의고사" at bounding box center [57, 176] width 114 height 22
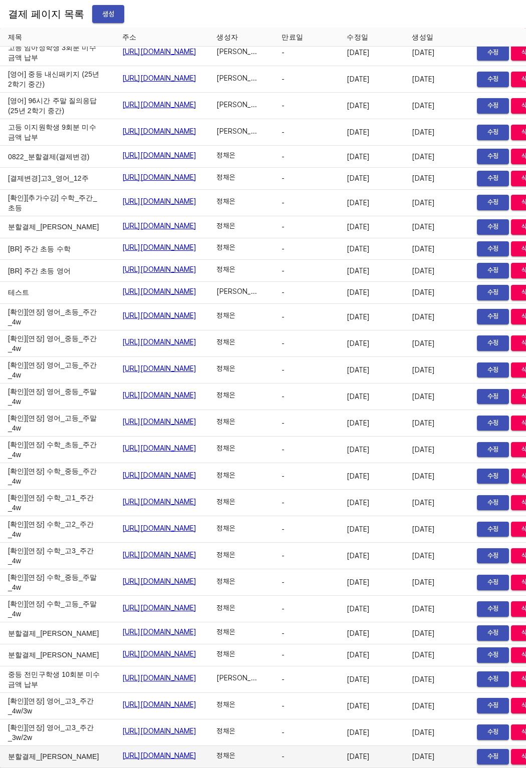
click at [197, 751] on link "[URL][DOMAIN_NAME]" at bounding box center [159, 756] width 75 height 10
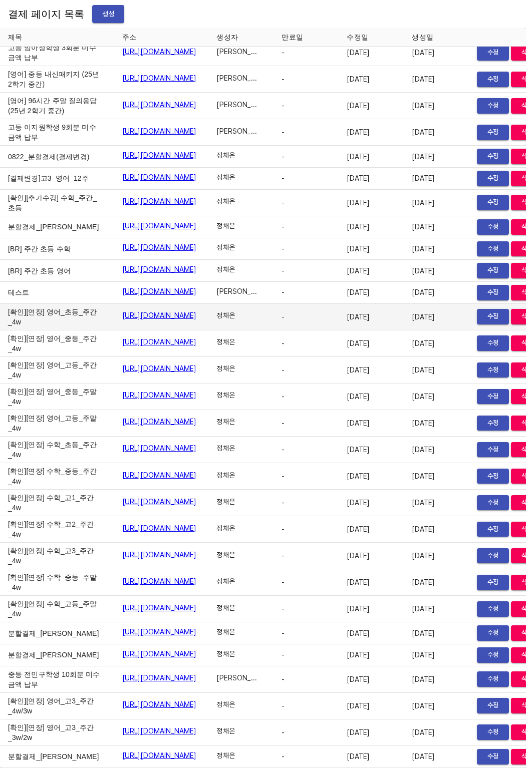
click at [18, 304] on td "[확인][연장] 영어_초등_주간_4w" at bounding box center [57, 317] width 114 height 27
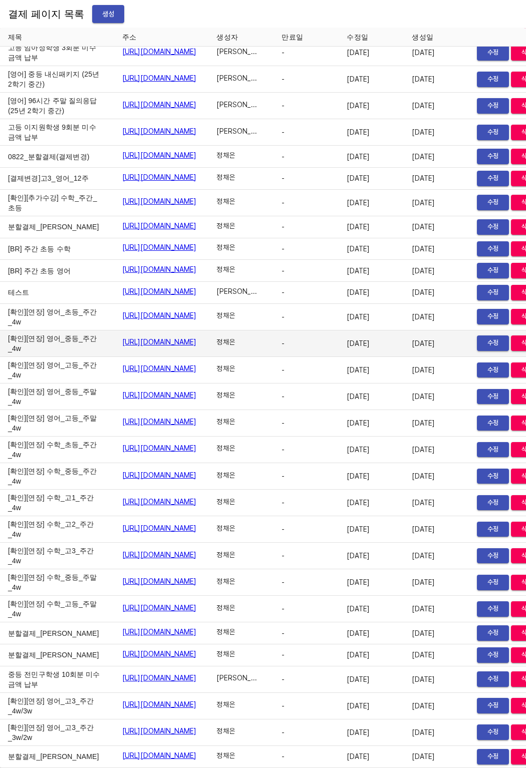
click at [23, 331] on td "[확인][연장] 영어_중등_주간_4w" at bounding box center [57, 344] width 114 height 27
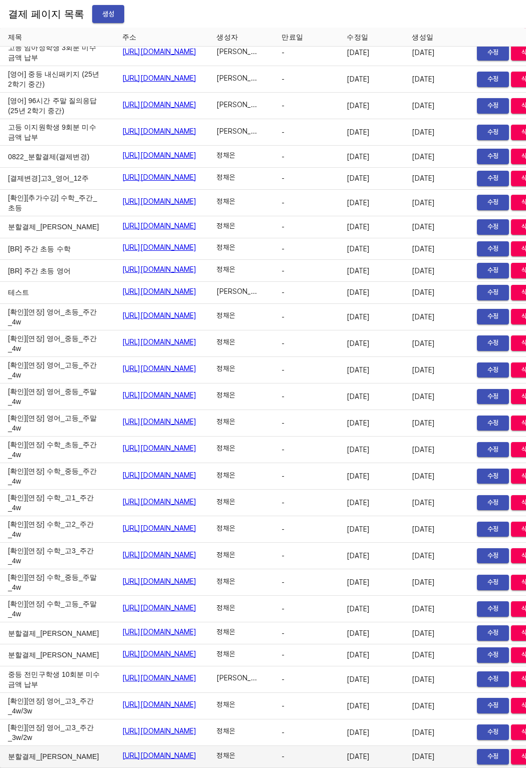
scroll to position [15947, 70]
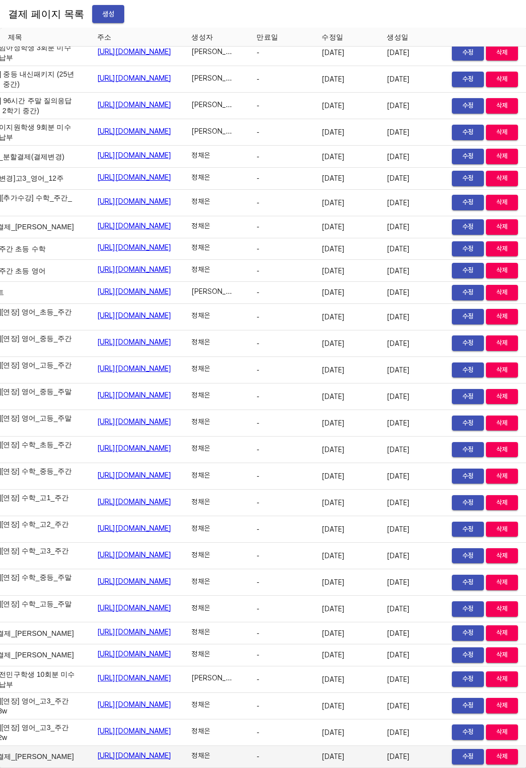
click at [452, 750] on button "수정" at bounding box center [468, 757] width 32 height 16
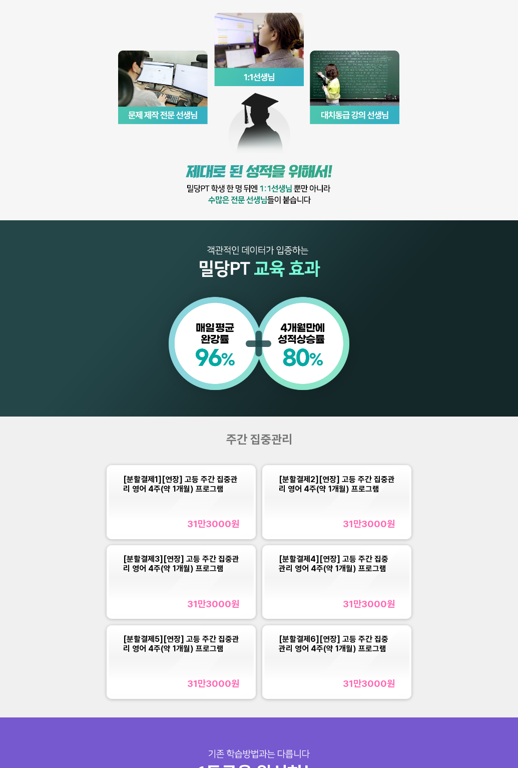
scroll to position [300, 0]
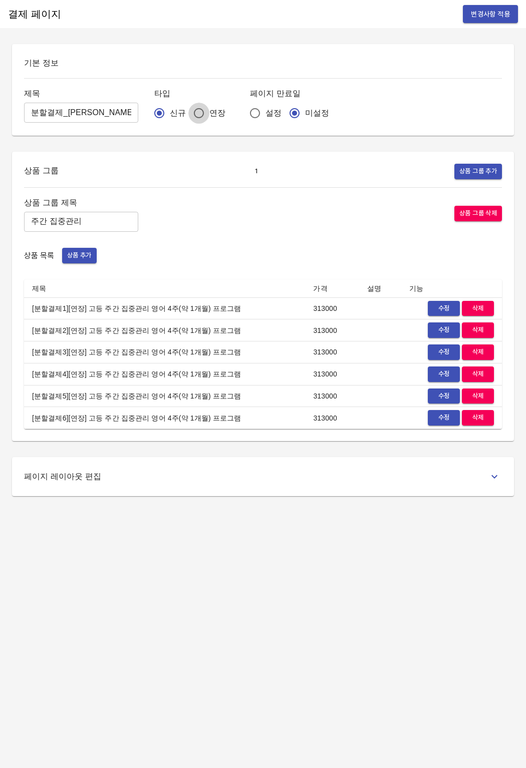
click at [188, 114] on input "연장" at bounding box center [198, 113] width 21 height 21
radio input "true"
click at [490, 21] on button "변경사항 적용" at bounding box center [490, 14] width 55 height 19
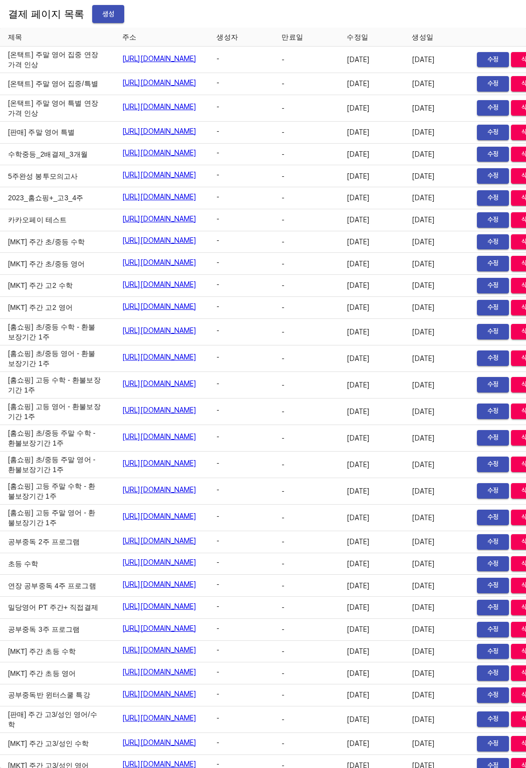
click at [38, 297] on td "[MKT] 주간 고2 수학" at bounding box center [57, 286] width 114 height 22
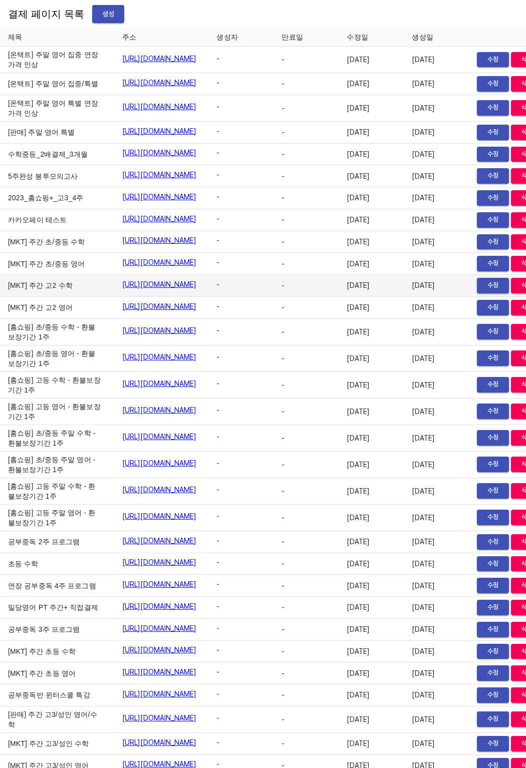
scroll to position [15947, 0]
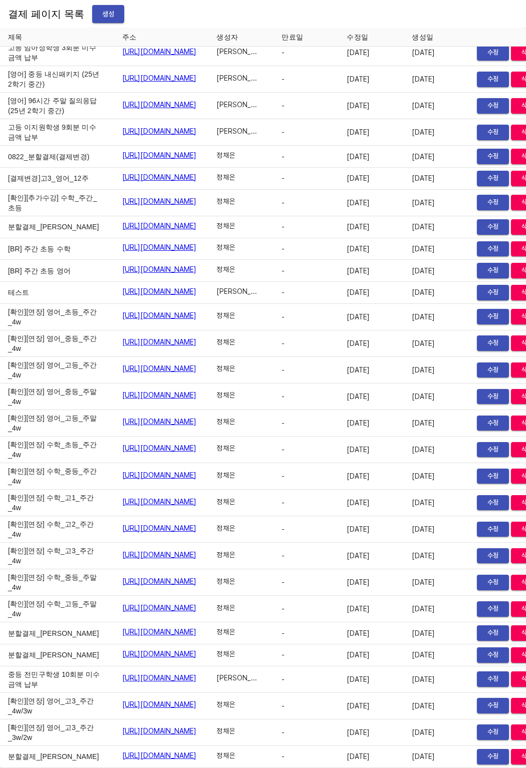
drag, startPoint x: 69, startPoint y: 751, endPoint x: 210, endPoint y: 762, distance: 142.2
click at [231, 754] on tr "분할결제_[PERSON_NAME] [URL][DOMAIN_NAME] 정채은 - [DATE] [DATE] 수정 삭제" at bounding box center [275, 757] width 551 height 22
copy tr "분할결제_[PERSON_NAME] [URL][DOMAIN_NAME]"
